Goal: Task Accomplishment & Management: Complete application form

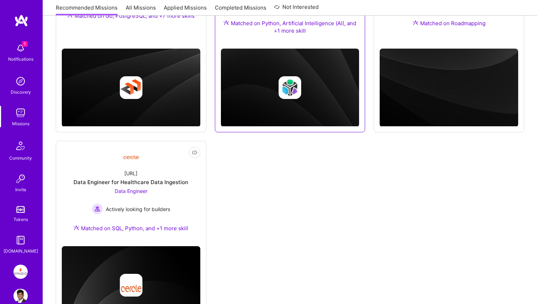
scroll to position [193, 0]
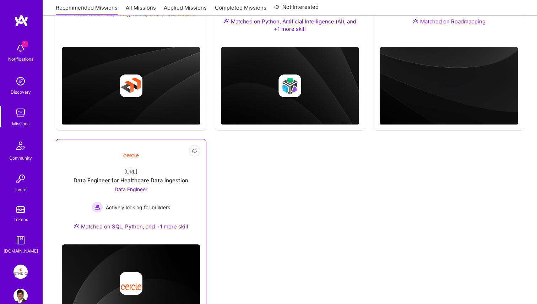
click at [149, 221] on div "[URL] Data Engineer for Healthcare Data Ingestion Data Engineer Actively lookin…" at bounding box center [131, 200] width 138 height 77
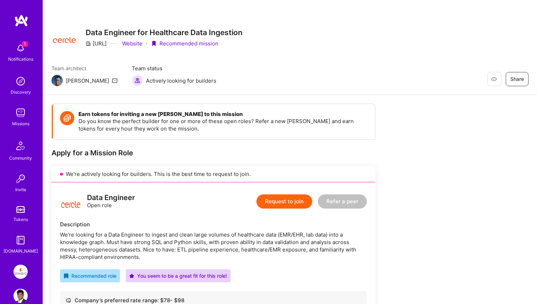
click at [21, 48] on img at bounding box center [20, 48] width 14 height 14
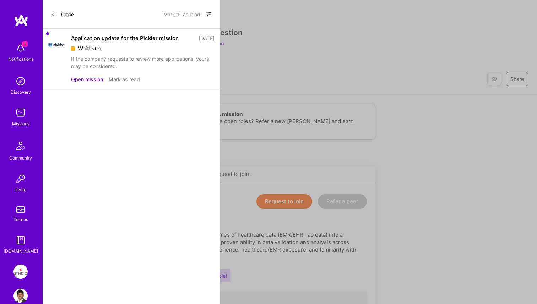
click at [86, 78] on button "Open mission" at bounding box center [87, 79] width 32 height 7
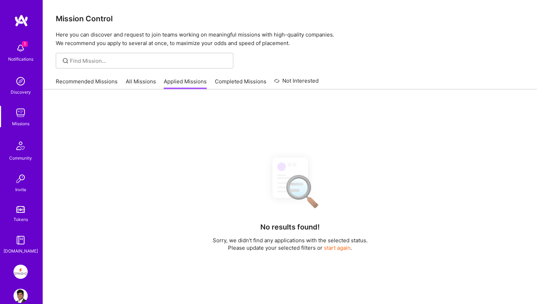
click at [149, 83] on link "All Missions" at bounding box center [141, 84] width 30 height 12
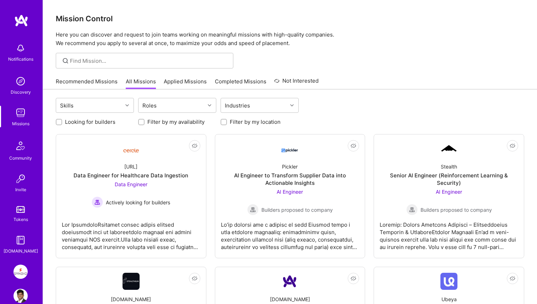
click at [88, 81] on link "Recommended Missions" at bounding box center [87, 84] width 62 height 12
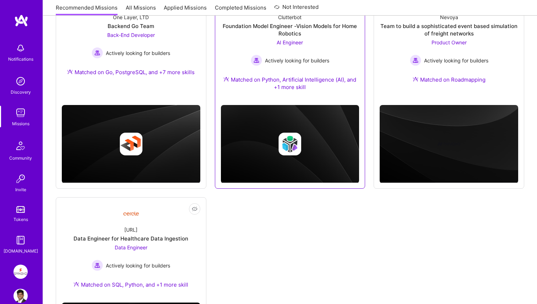
scroll to position [234, 0]
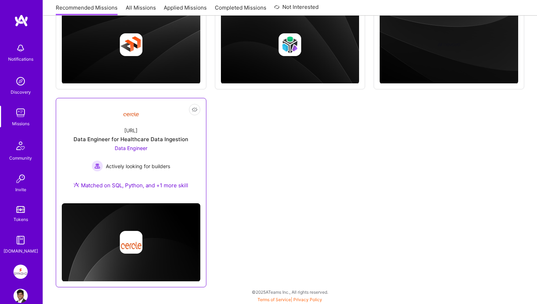
click at [117, 208] on img at bounding box center [131, 242] width 138 height 78
click at [129, 179] on div "[URL] Data Engineer for Healthcare Data Ingestion Data Engineer Actively lookin…" at bounding box center [131, 159] width 138 height 77
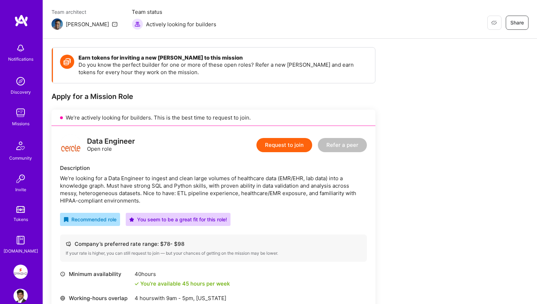
scroll to position [100, 0]
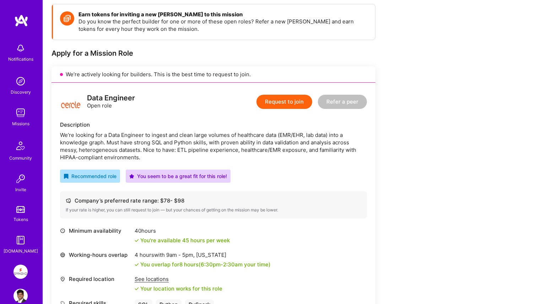
click at [284, 102] on button "Request to join" at bounding box center [284, 102] width 56 height 14
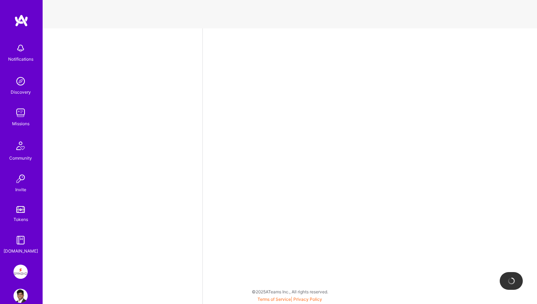
select select "IN"
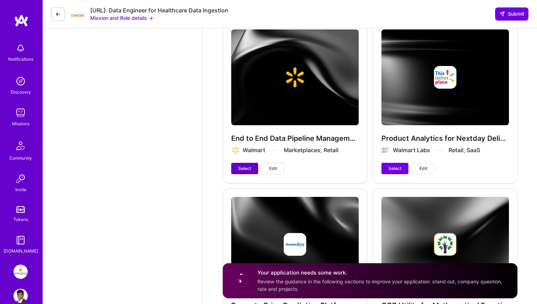
click at [238, 163] on button "Select" at bounding box center [244, 168] width 27 height 11
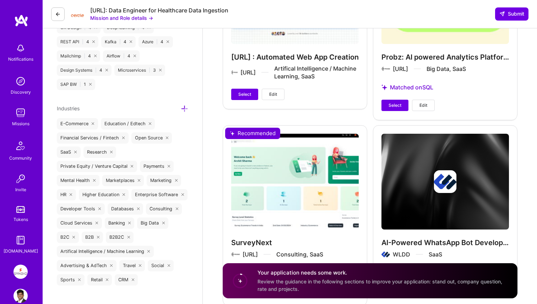
scroll to position [1253, 0]
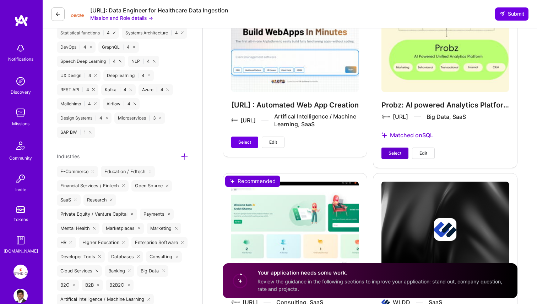
click at [391, 157] on button "Select" at bounding box center [394, 153] width 27 height 11
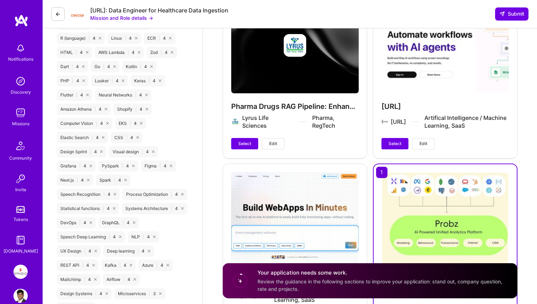
scroll to position [1060, 0]
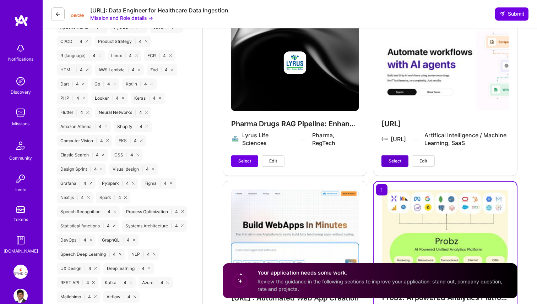
click at [388, 162] on button "Select" at bounding box center [394, 161] width 27 height 11
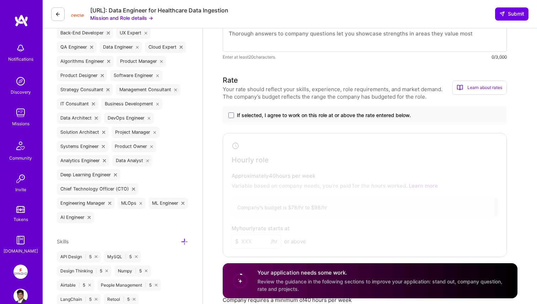
scroll to position [372, 0]
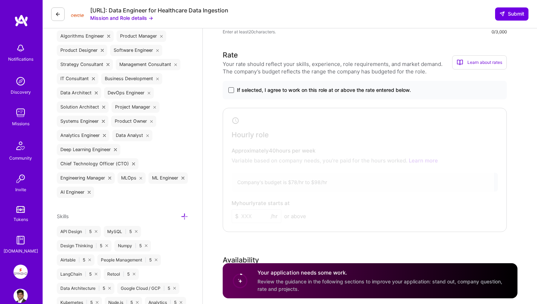
click at [233, 91] on span at bounding box center [231, 90] width 6 height 6
click at [0, 0] on input "If selected, I agree to work on this role at or above the rate entered below." at bounding box center [0, 0] width 0 height 0
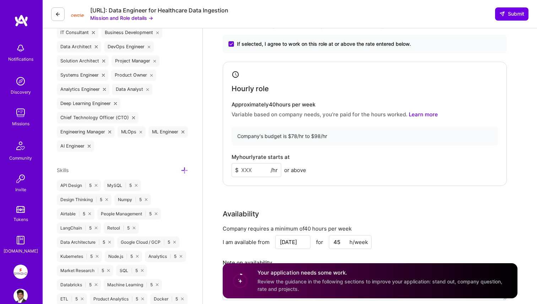
scroll to position [420, 0]
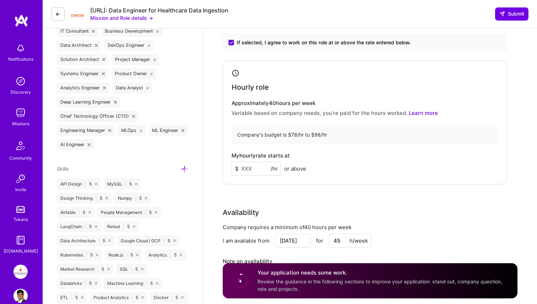
click at [249, 180] on div "Hourly role Approximately 40 hours per week Variable based on company needs, yo…" at bounding box center [365, 122] width 284 height 124
click at [247, 170] on input at bounding box center [256, 169] width 50 height 14
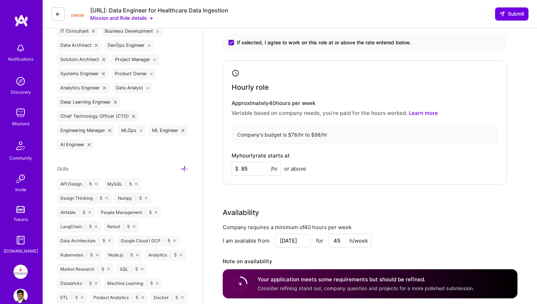
type input "85"
click at [264, 176] on div "Hourly role Approximately 40 hours per week Variable based on company needs, yo…" at bounding box center [365, 122] width 284 height 124
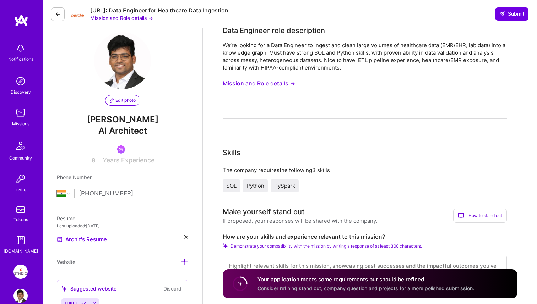
scroll to position [0, 0]
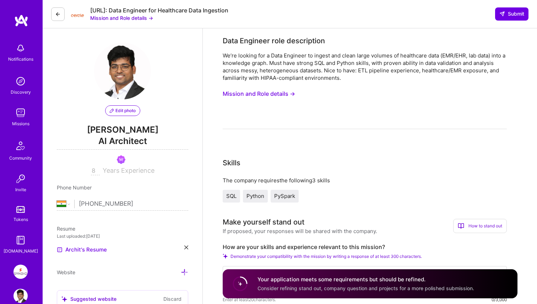
click at [256, 92] on button "Mission and Role details →" at bounding box center [259, 93] width 72 height 13
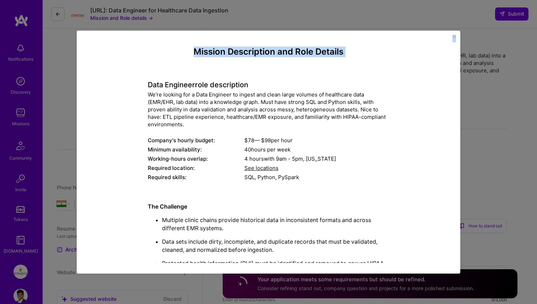
scroll to position [325, 0]
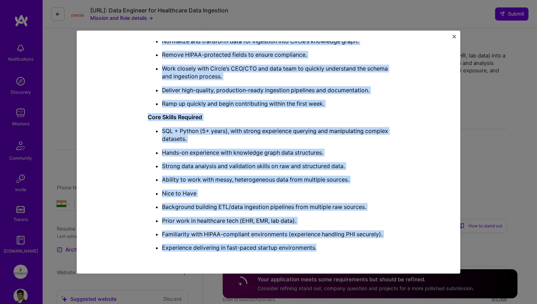
drag, startPoint x: 148, startPoint y: 87, endPoint x: 320, endPoint y: 251, distance: 237.6
copy div "Lore Ipsumdol sita consectetur Ad’el seddoei tem i Utla Etdolore ma aliqua eni …"
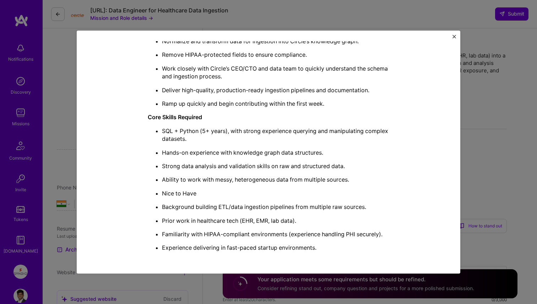
click at [492, 153] on div "Mission Description and Role Details Data Engineer role description We’re looki…" at bounding box center [268, 152] width 537 height 304
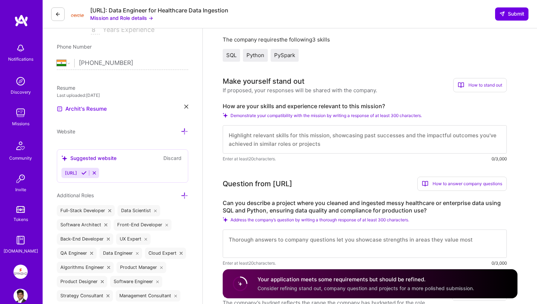
scroll to position [162, 0]
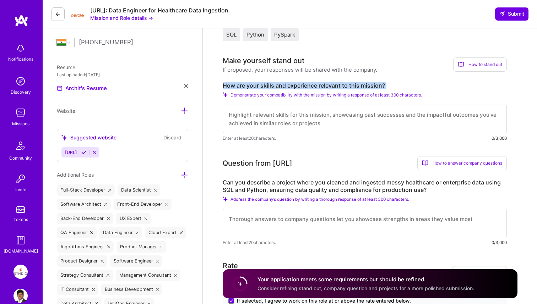
drag, startPoint x: 224, startPoint y: 84, endPoint x: 374, endPoint y: 91, distance: 150.7
click at [374, 91] on div "How are your skills and experience relevant to this mission? Demonstrate your c…" at bounding box center [365, 112] width 284 height 60
copy div "How are your skills and experience relevant to this mission?"
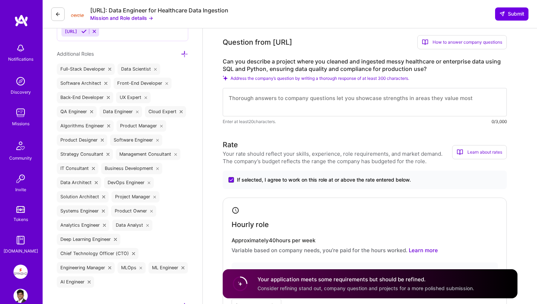
scroll to position [223, 0]
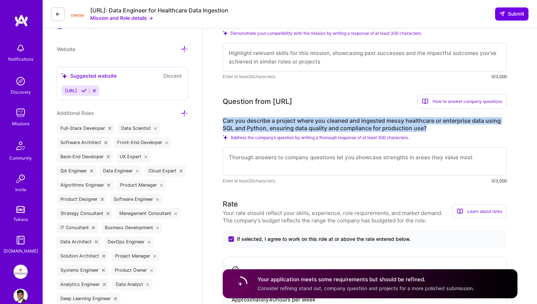
drag, startPoint x: 221, startPoint y: 120, endPoint x: 434, endPoint y: 129, distance: 213.2
copy label "Can you describe a project where you cleaned and ingested messy healthcare or e…"
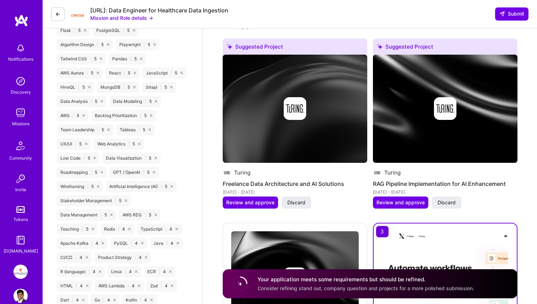
scroll to position [926, 0]
